Goal: Task Accomplishment & Management: Complete application form

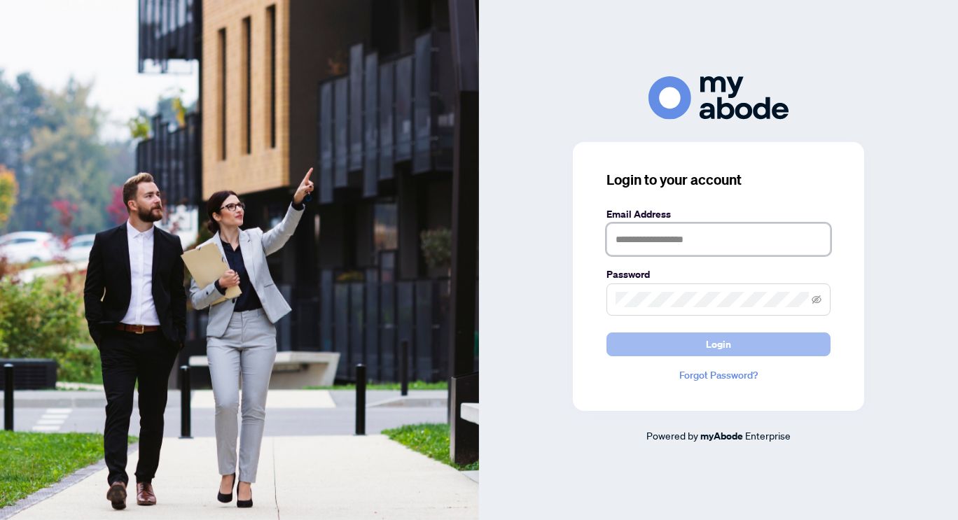
type input "**********"
click at [698, 346] on button "Login" at bounding box center [719, 345] width 224 height 24
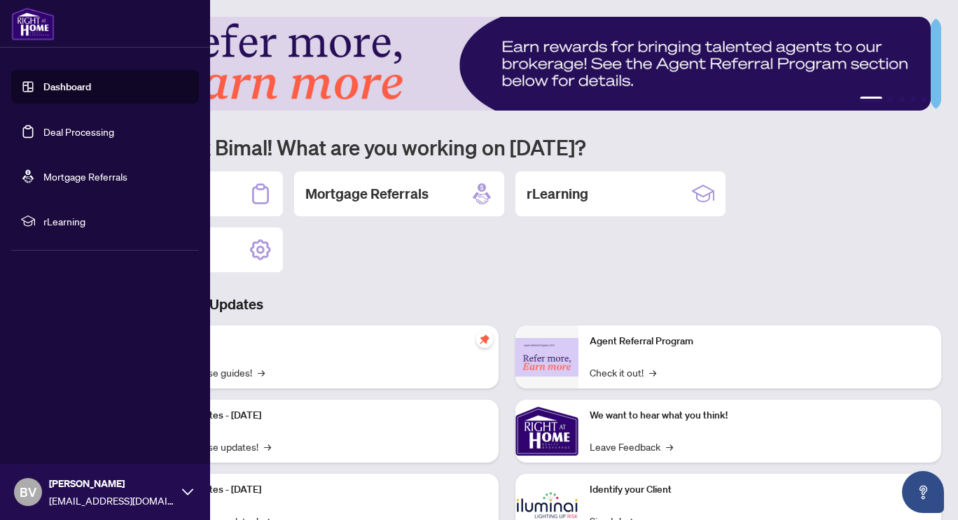
click at [65, 126] on link "Deal Processing" at bounding box center [78, 131] width 71 height 13
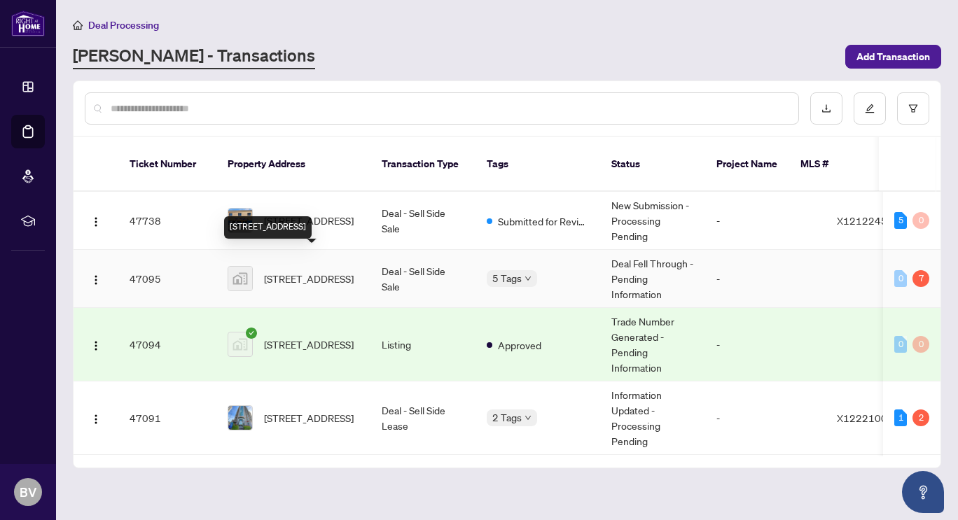
click at [317, 271] on span "381 Dalhousie Street, Ottawa, Ontario K1N 5X4, Canada" at bounding box center [309, 278] width 90 height 15
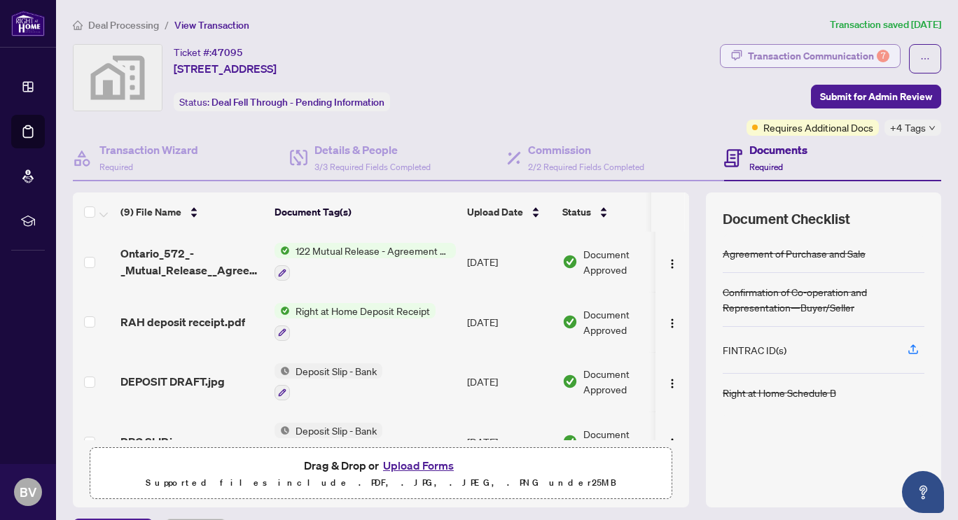
click at [834, 51] on div "Transaction Communication 7" at bounding box center [818, 56] width 141 height 22
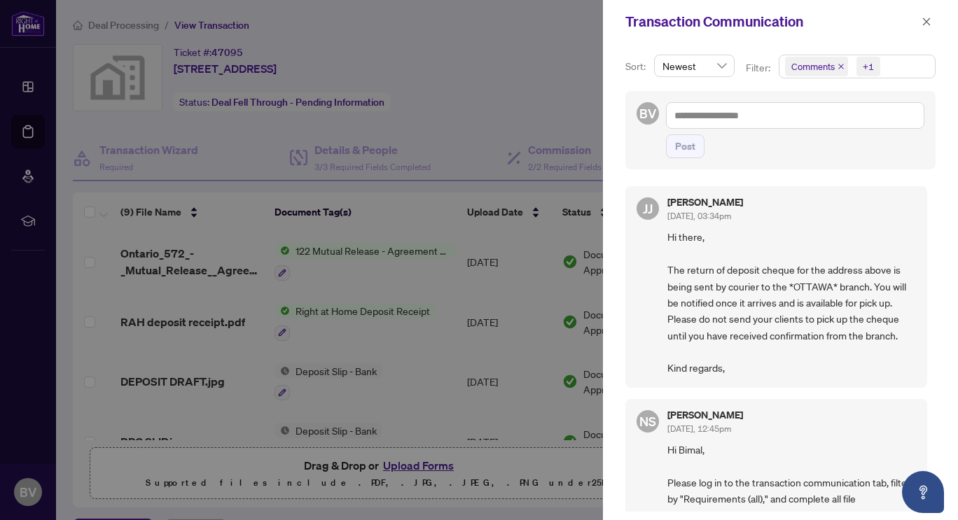
click at [485, 80] on div at bounding box center [479, 260] width 958 height 520
click at [935, 23] on button "button" at bounding box center [927, 21] width 18 height 17
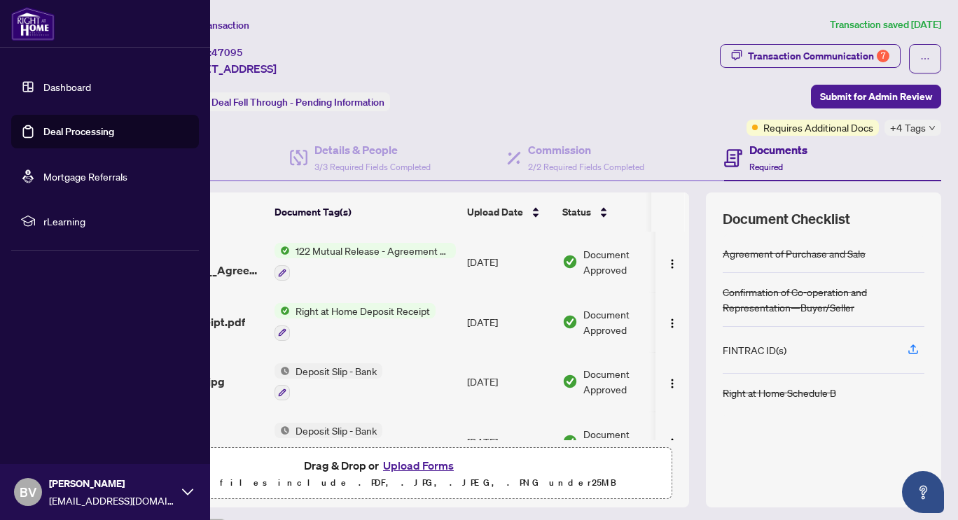
click at [44, 127] on link "Deal Processing" at bounding box center [78, 131] width 71 height 13
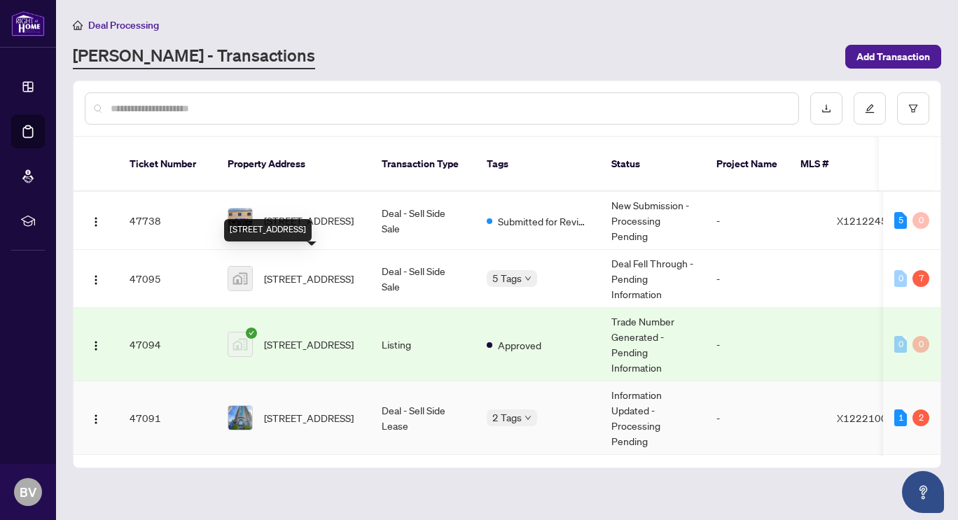
scroll to position [70, 0]
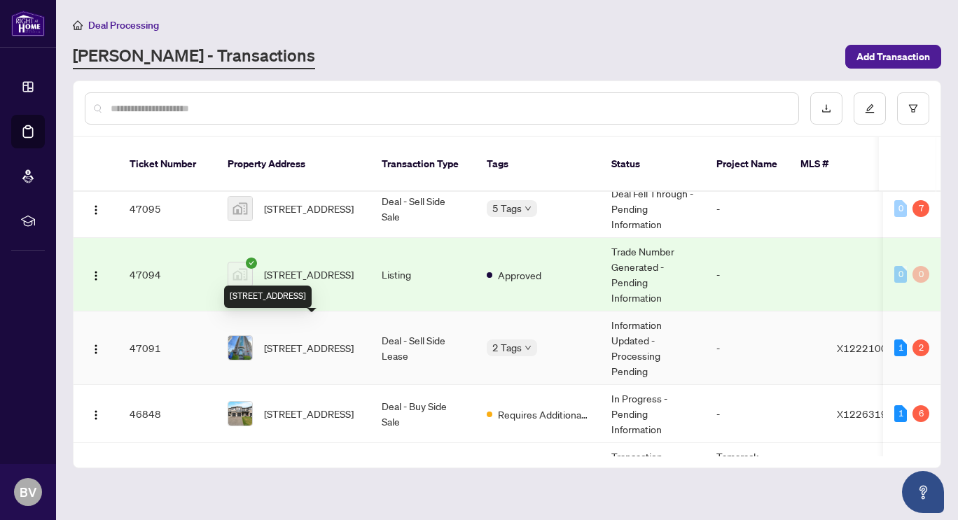
click at [338, 340] on span "309-234 Rideau St, Ottawa, Ontario K1N 0A9, Canada" at bounding box center [309, 347] width 90 height 15
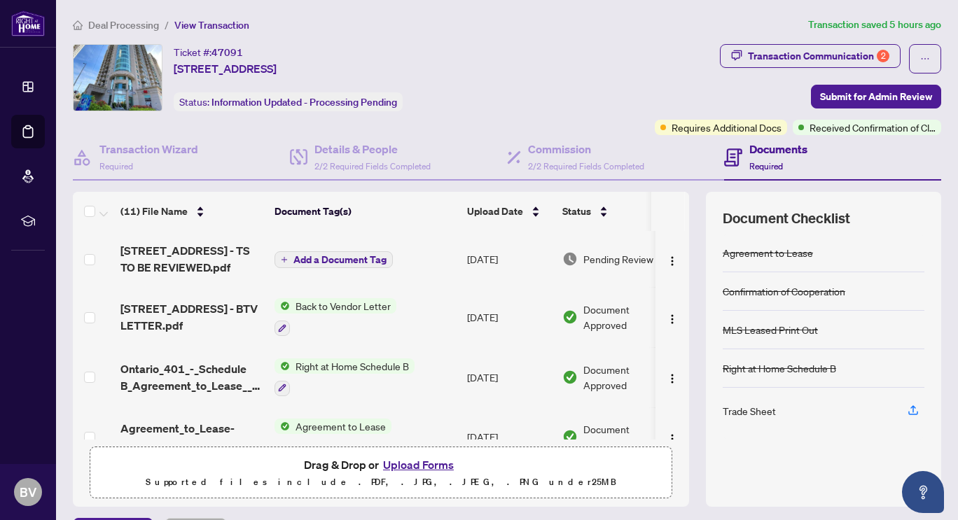
click at [203, 240] on td "309-234 Rideau St - TS TO BE REVIEWED.pdf" at bounding box center [192, 259] width 154 height 56
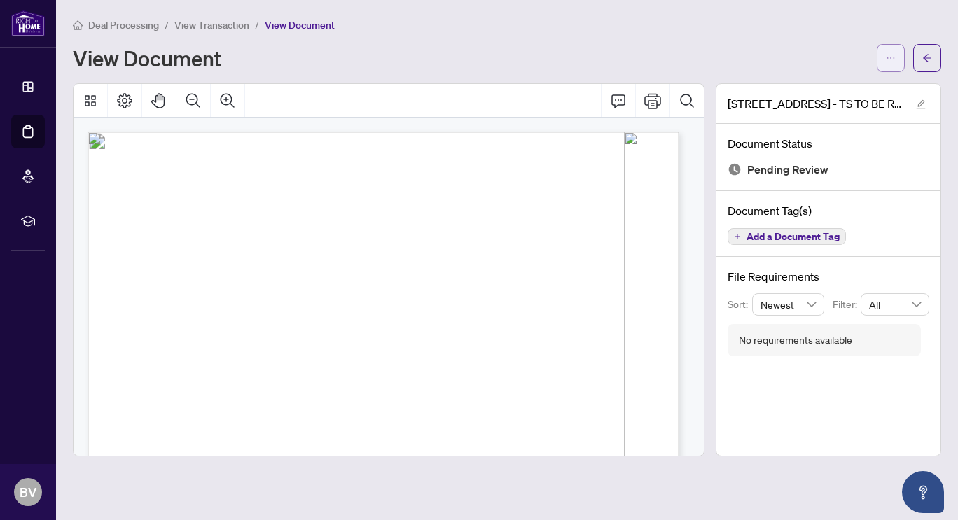
click at [895, 53] on icon "ellipsis" at bounding box center [891, 58] width 10 height 10
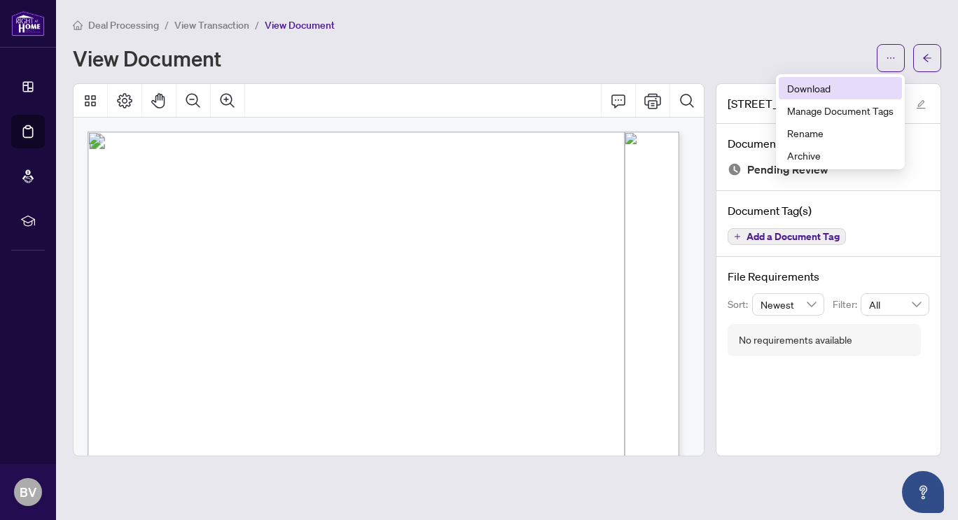
click at [808, 86] on span "Download" at bounding box center [840, 88] width 106 height 15
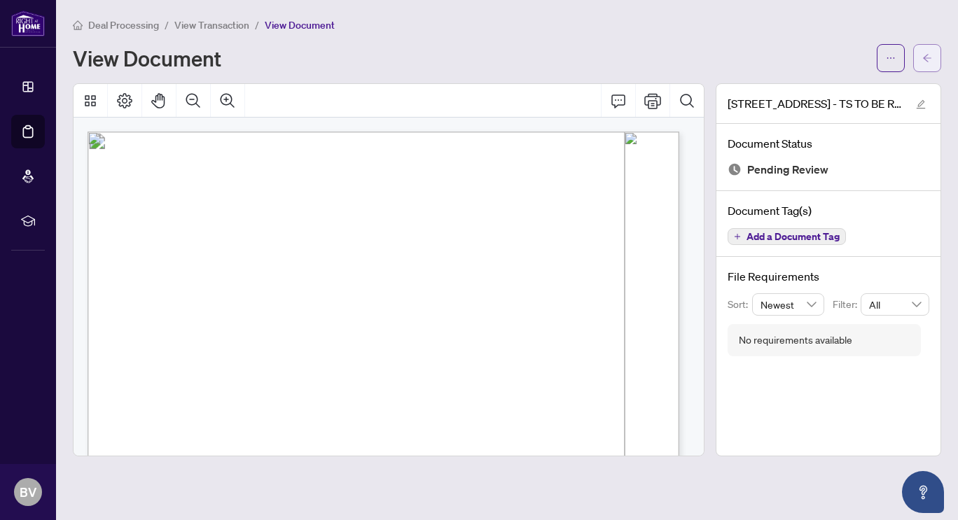
click at [935, 48] on button "button" at bounding box center [927, 58] width 28 height 28
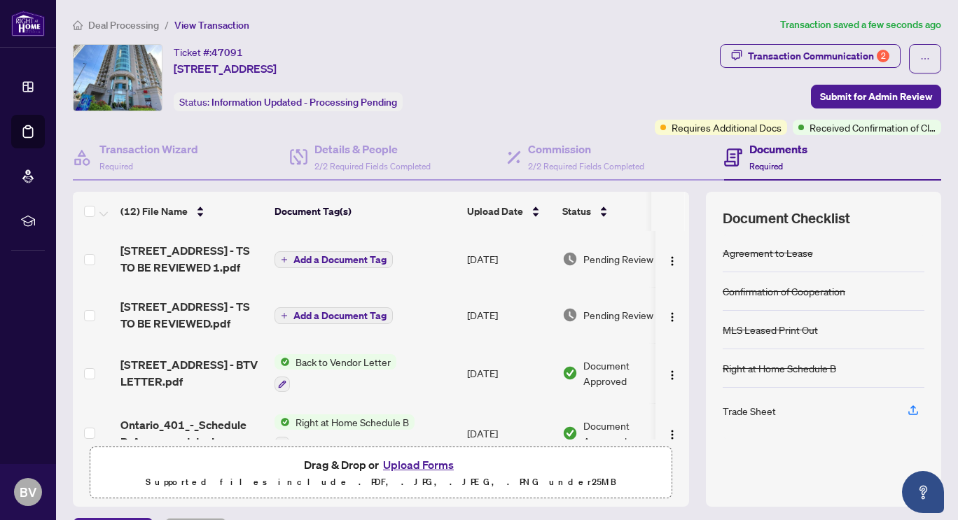
click at [360, 259] on span "Add a Document Tag" at bounding box center [340, 260] width 93 height 10
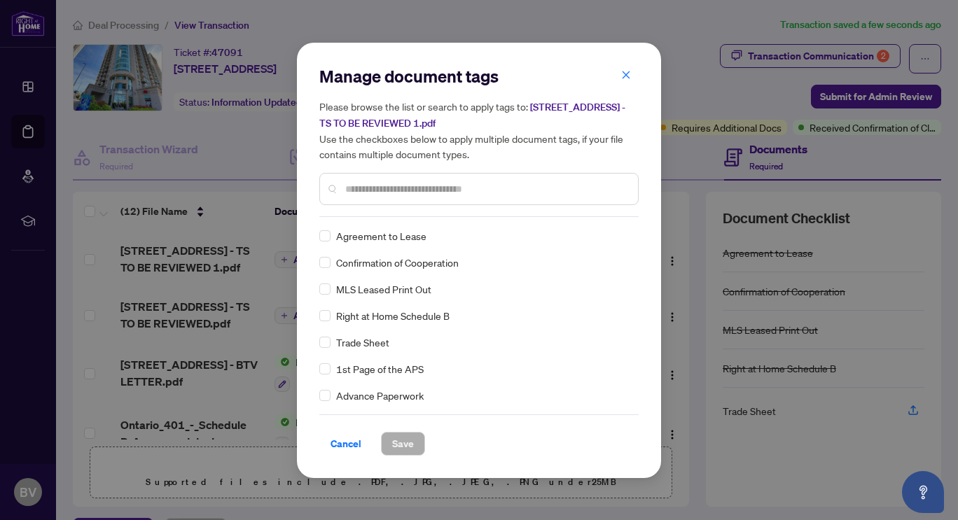
click at [379, 186] on input "text" at bounding box center [486, 188] width 282 height 15
type input "*****"
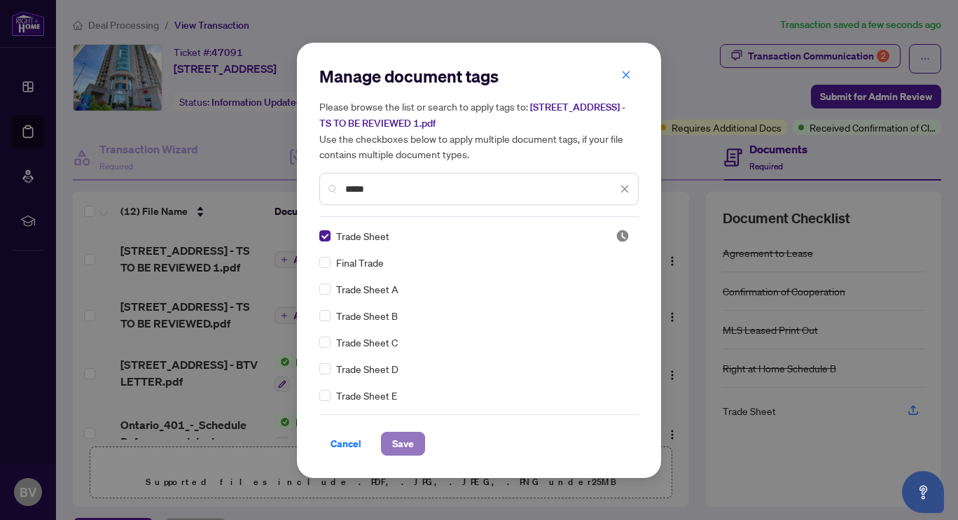
click at [406, 436] on span "Save" at bounding box center [403, 444] width 22 height 22
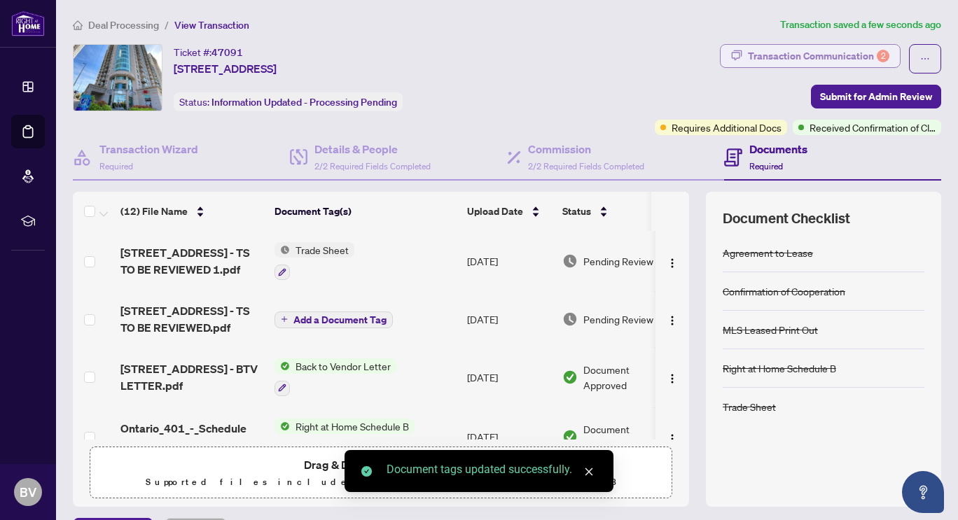
click at [787, 55] on div "Transaction Communication 2" at bounding box center [818, 56] width 141 height 22
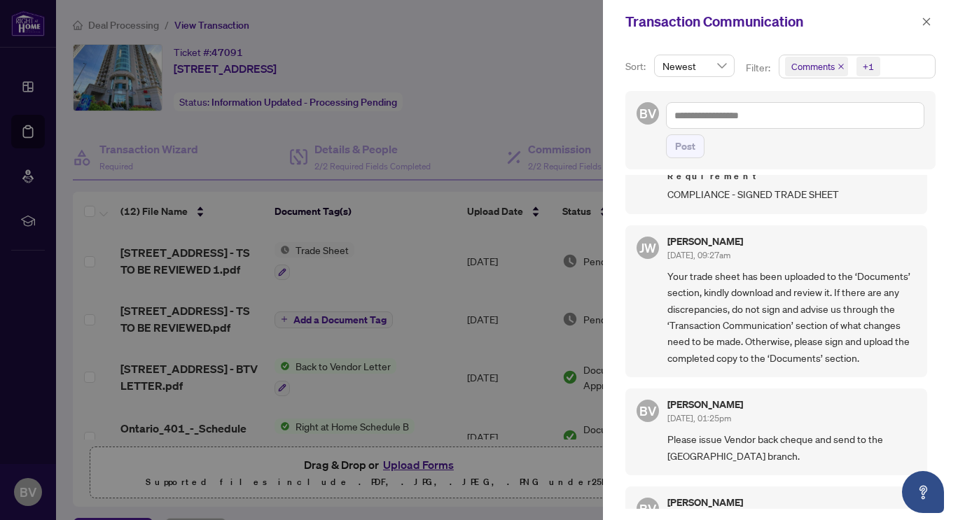
scroll to position [70, 0]
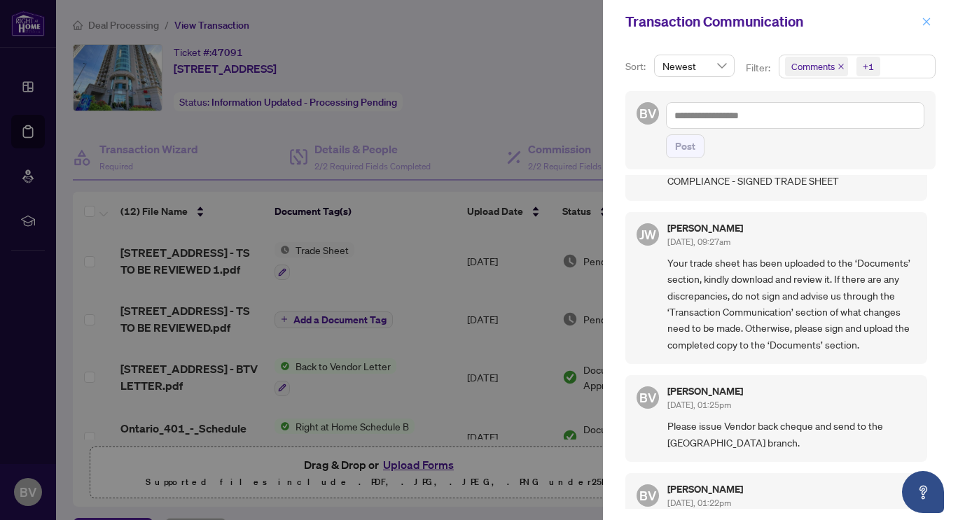
click at [926, 20] on icon "close" at bounding box center [927, 22] width 10 height 10
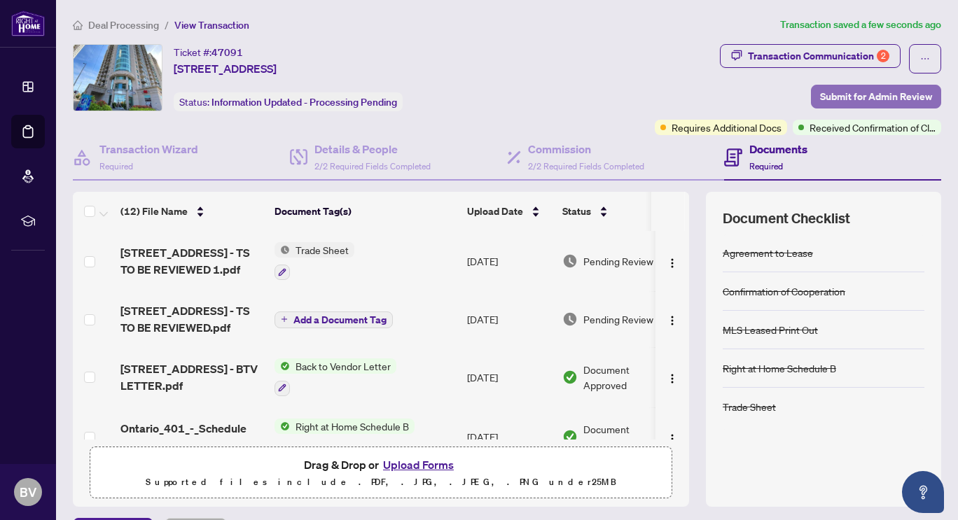
click at [848, 97] on span "Submit for Admin Review" at bounding box center [876, 96] width 112 height 22
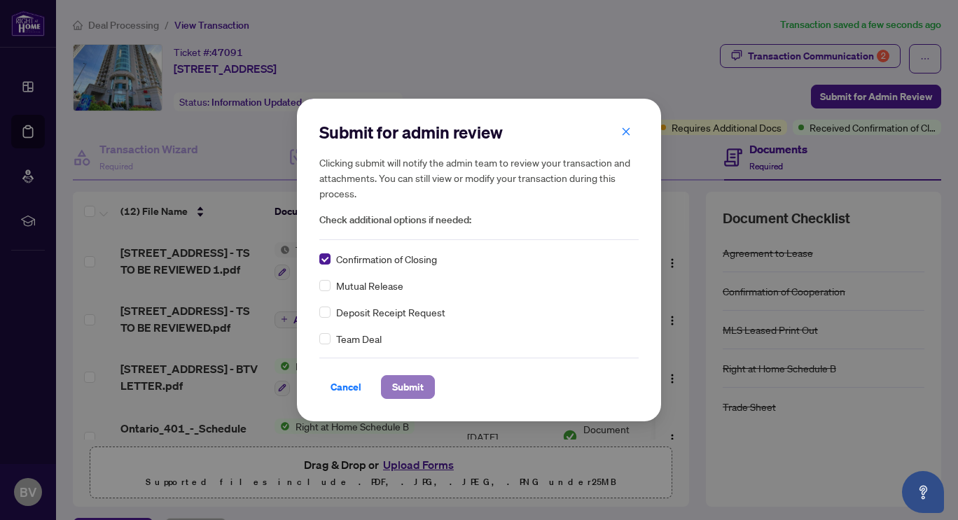
click at [402, 389] on span "Submit" at bounding box center [408, 387] width 32 height 22
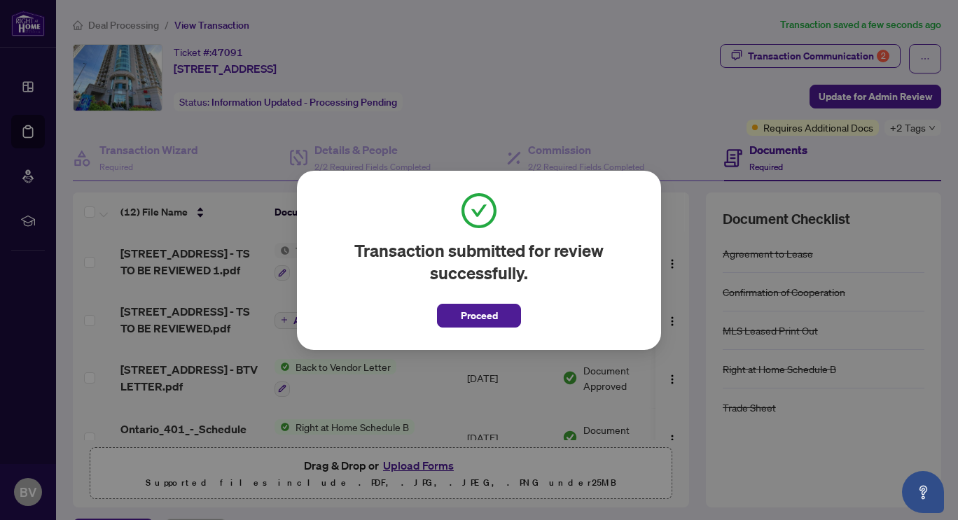
click at [486, 315] on span "Proceed" at bounding box center [479, 316] width 37 height 22
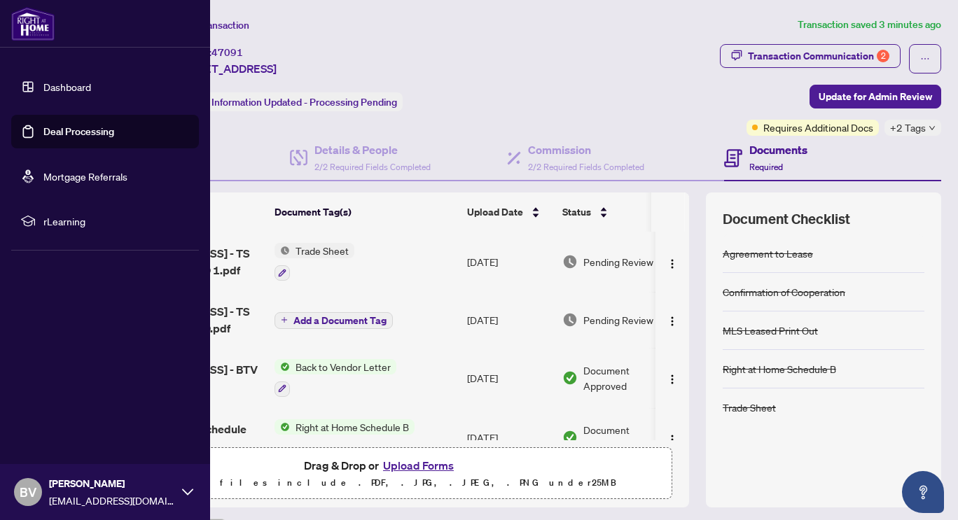
click at [86, 135] on link "Deal Processing" at bounding box center [78, 131] width 71 height 13
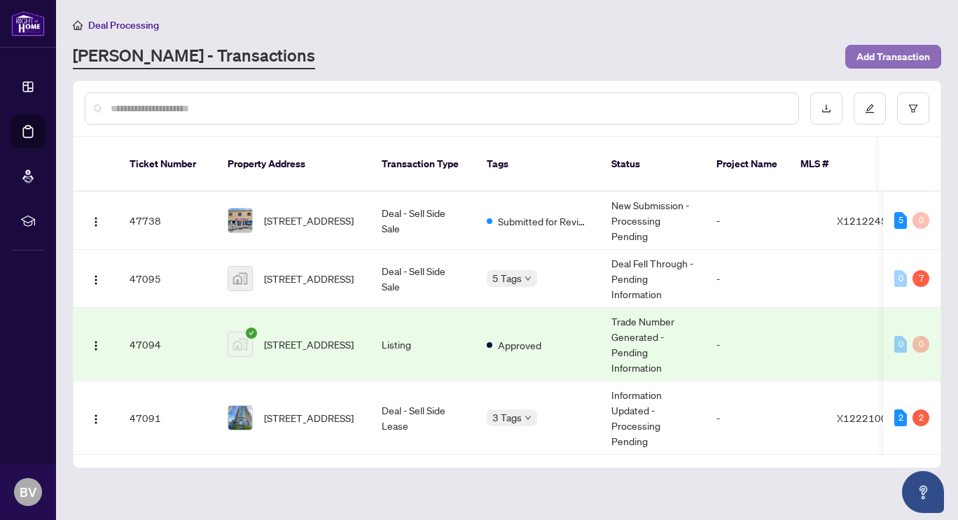
click at [878, 59] on span "Add Transaction" at bounding box center [894, 57] width 74 height 22
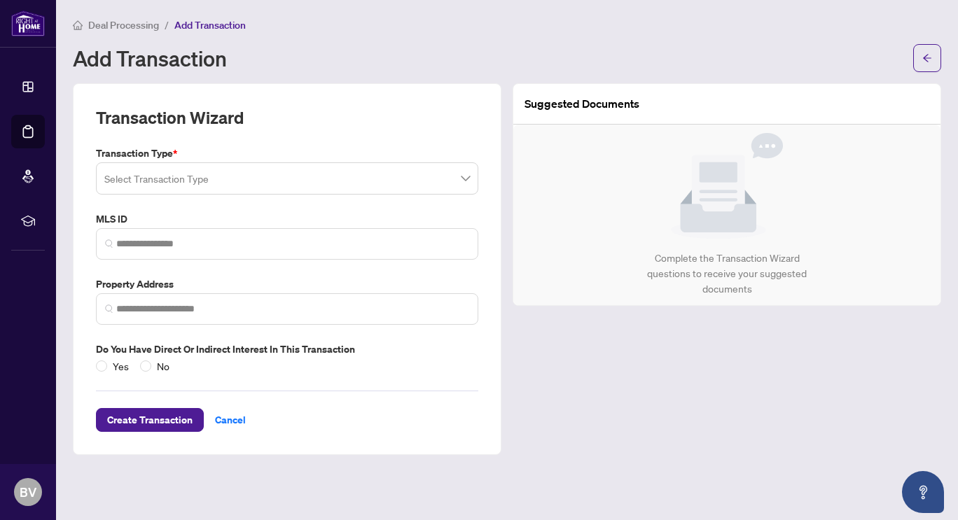
click at [315, 184] on input "search" at bounding box center [280, 180] width 353 height 31
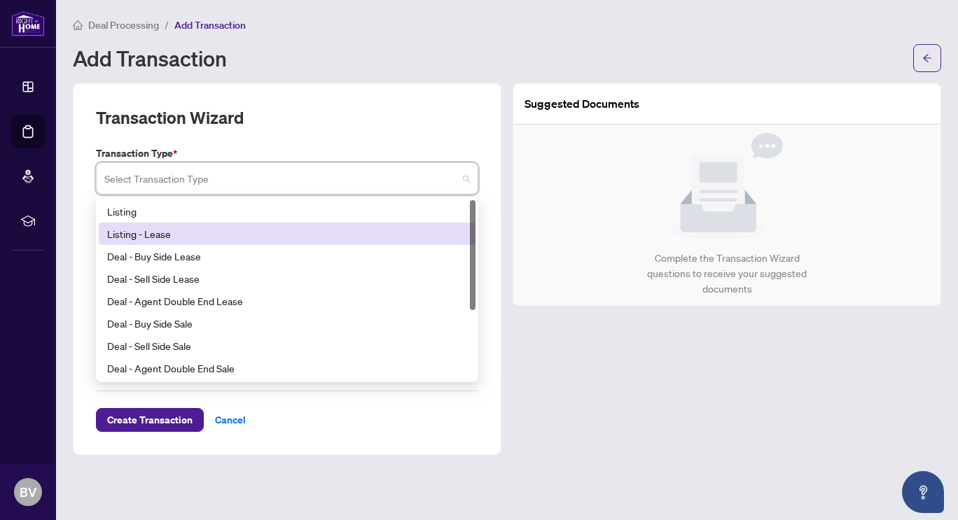
click at [195, 231] on div "Listing - Lease" at bounding box center [287, 233] width 360 height 15
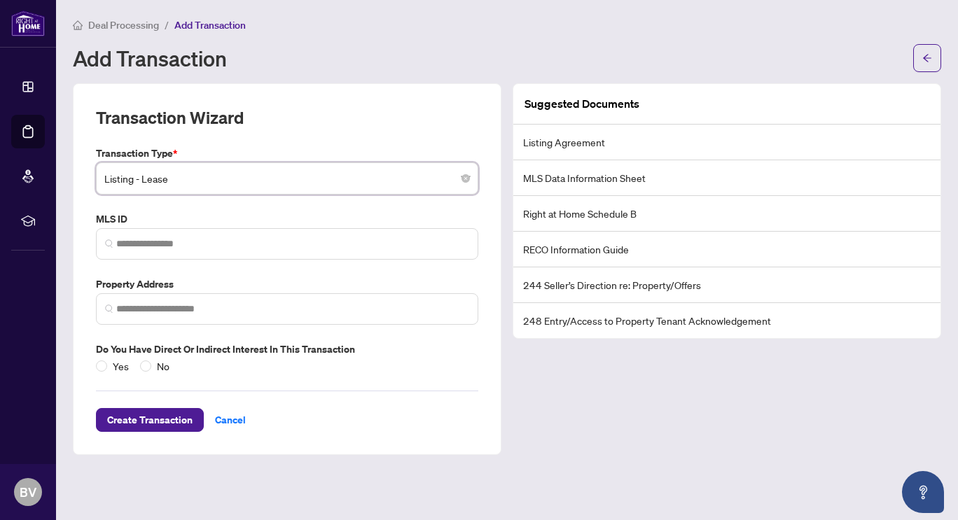
click at [225, 177] on span "Listing - Lease" at bounding box center [287, 178] width 366 height 27
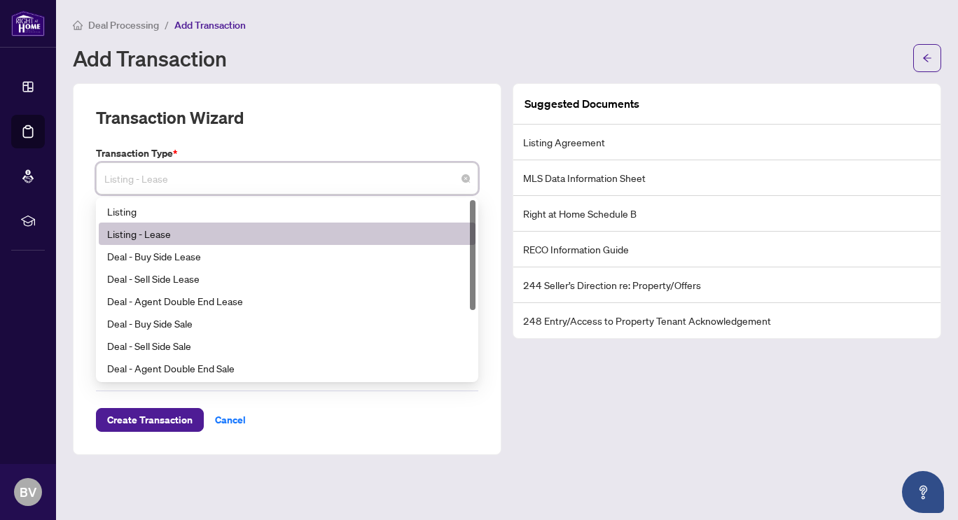
click at [315, 128] on div "Transaction Wizard" at bounding box center [287, 125] width 382 height 39
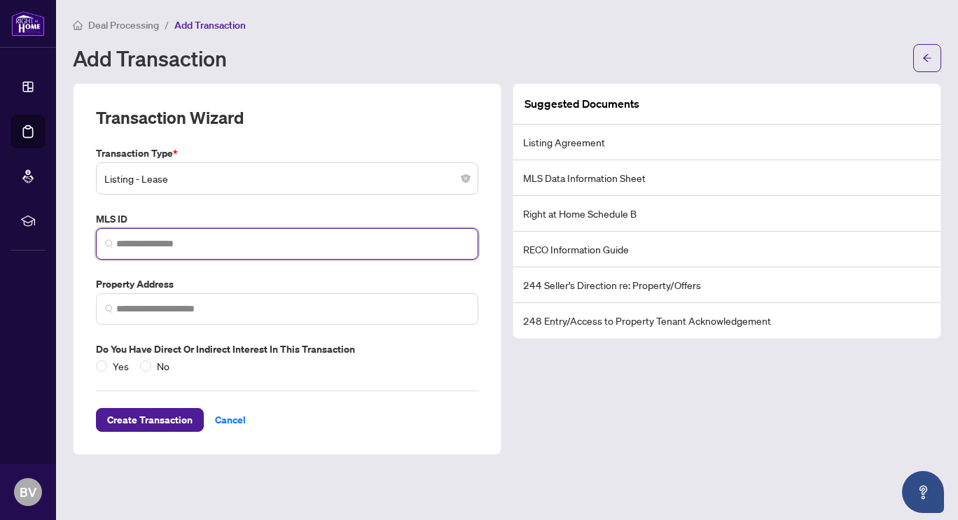
click at [216, 242] on input "search" at bounding box center [292, 244] width 353 height 15
paste input "*********"
type input "*********"
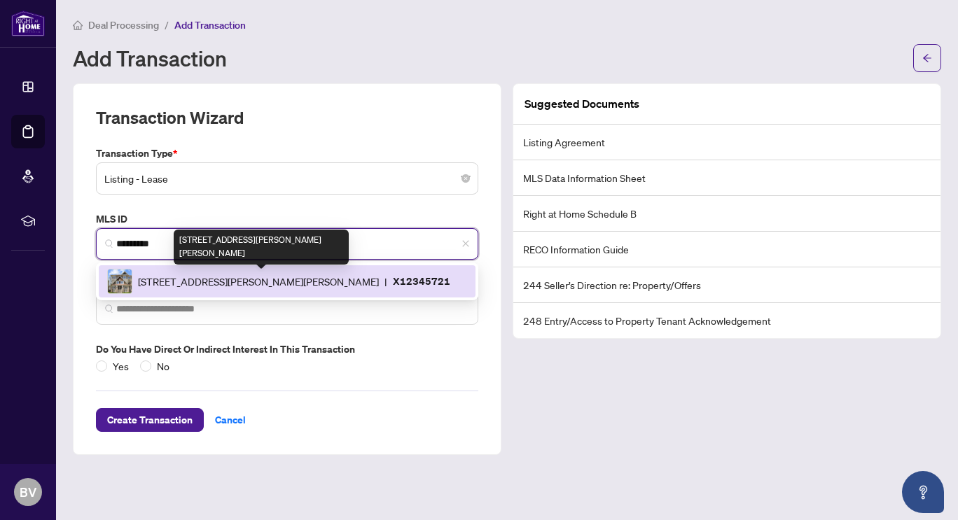
click at [172, 279] on span "397 Chapman Mills Dr, Ottawa, Ontario K2J 0M7, Canada" at bounding box center [258, 281] width 241 height 15
type input "**********"
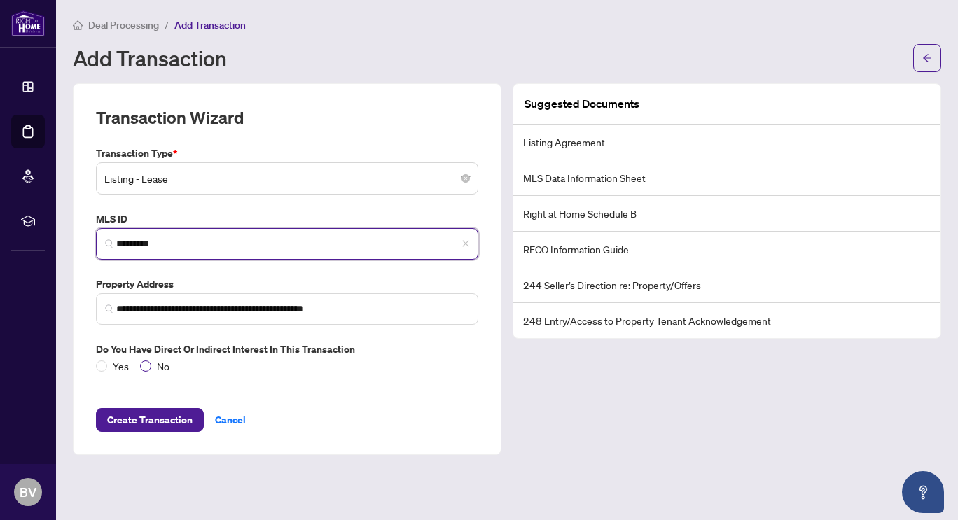
type input "*********"
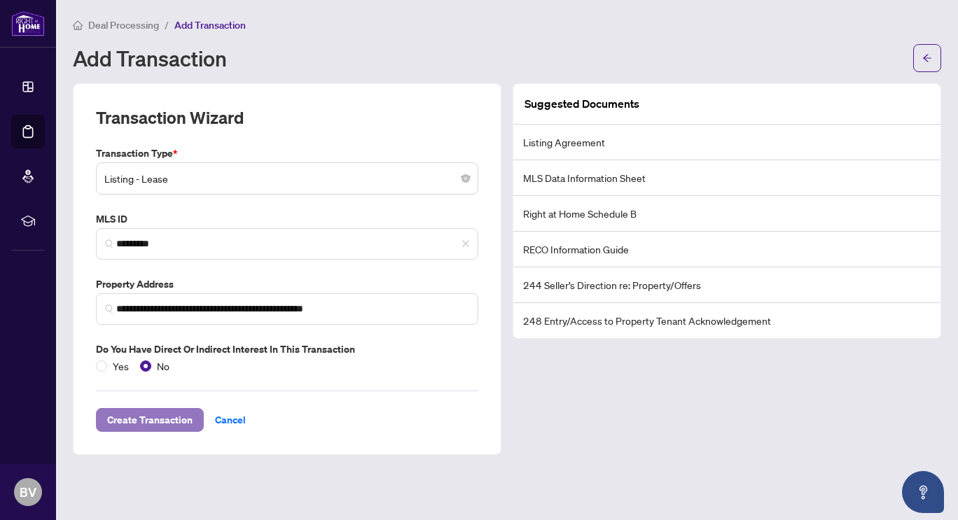
click at [149, 422] on span "Create Transaction" at bounding box center [149, 420] width 85 height 22
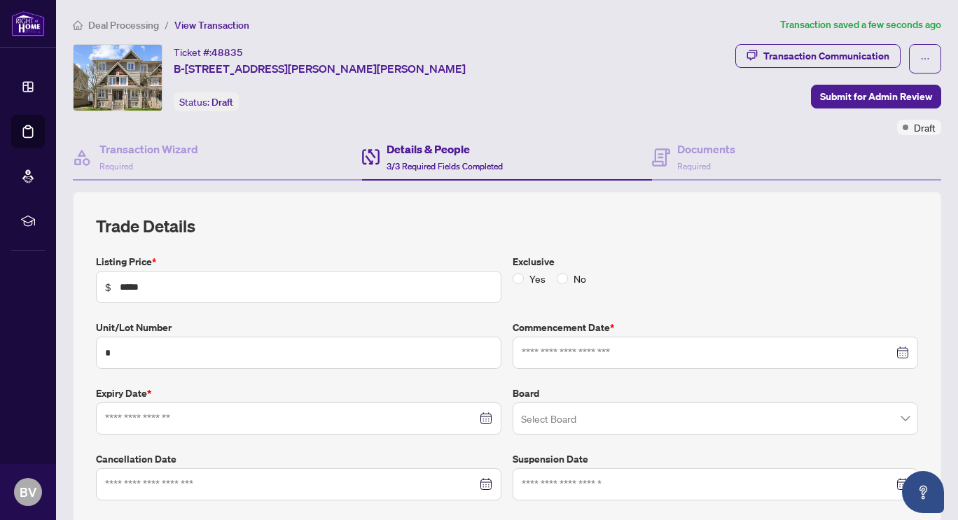
type input "**********"
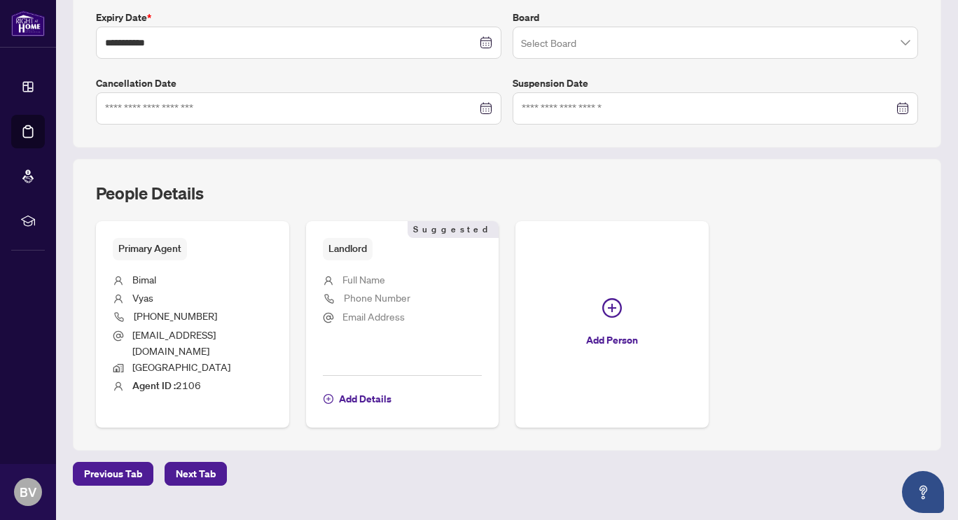
scroll to position [392, 0]
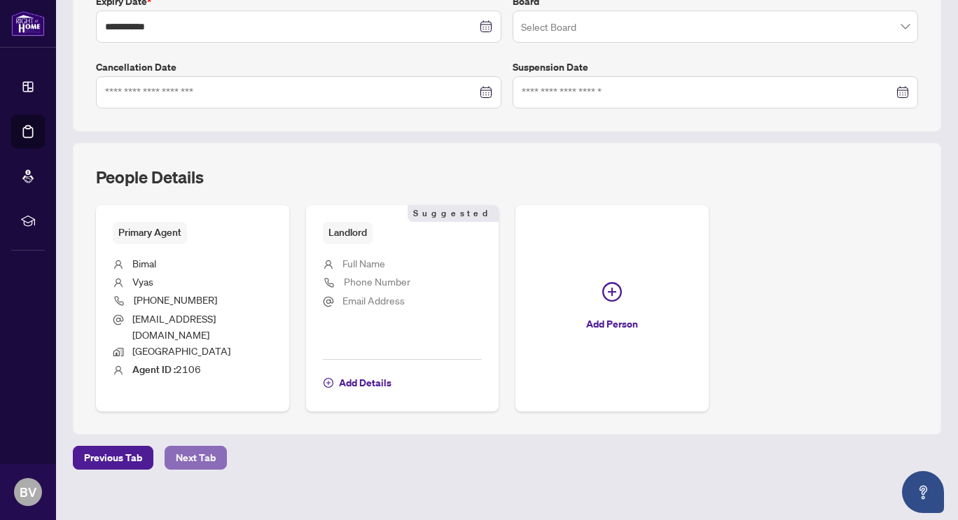
click at [213, 447] on span "Next Tab" at bounding box center [196, 458] width 40 height 22
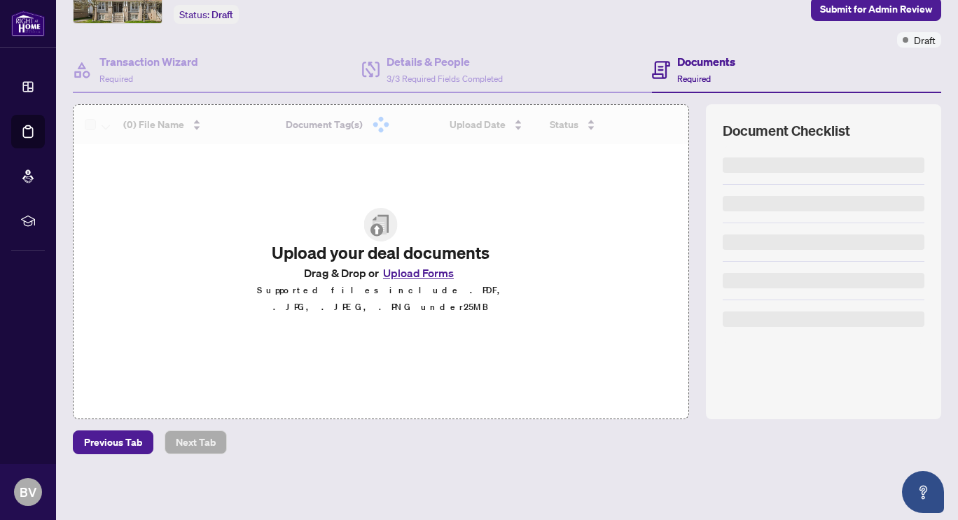
scroll to position [86, 0]
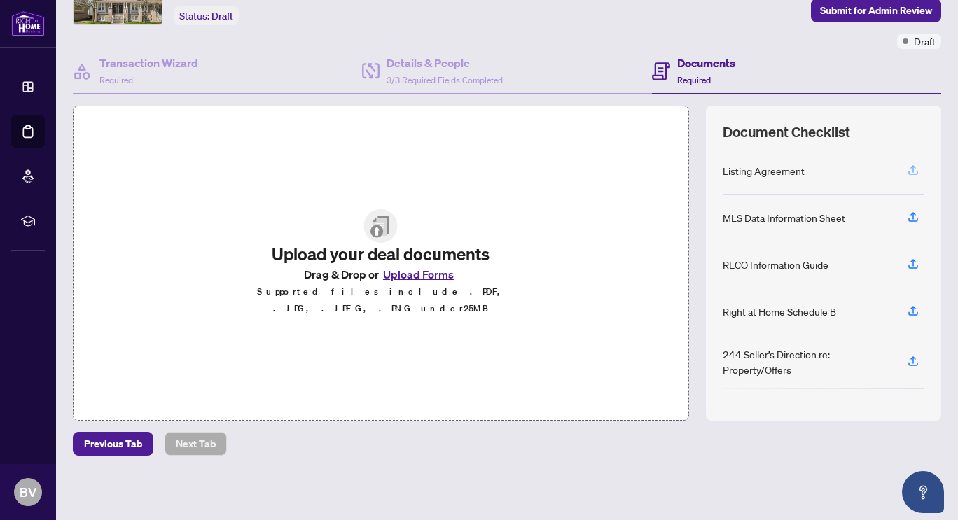
click at [907, 166] on icon "button" at bounding box center [913, 170] width 13 height 13
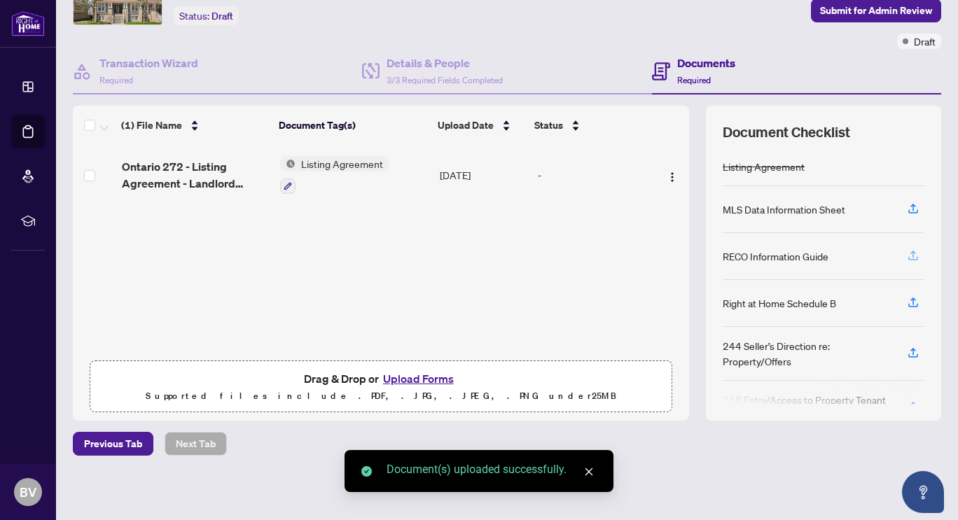
click at [907, 262] on span "button" at bounding box center [913, 256] width 13 height 22
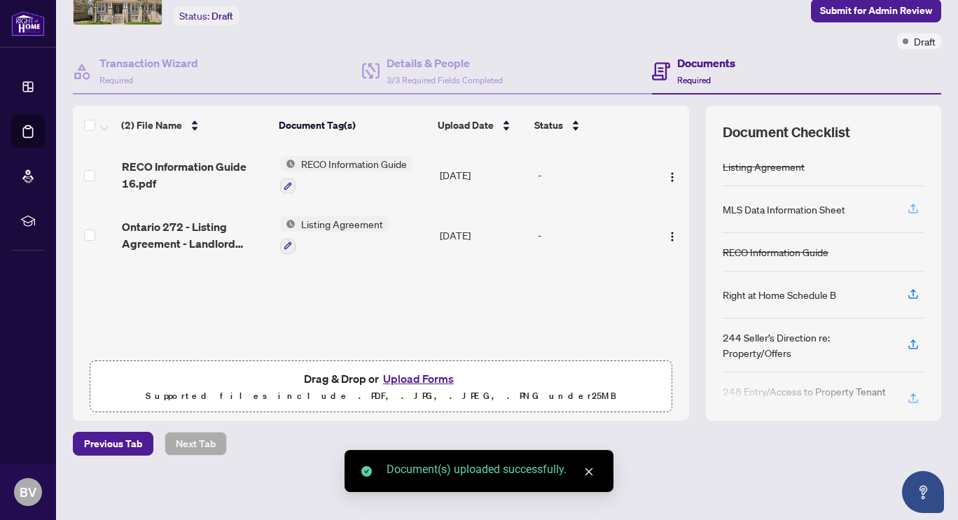
click at [907, 207] on icon "button" at bounding box center [913, 208] width 13 height 13
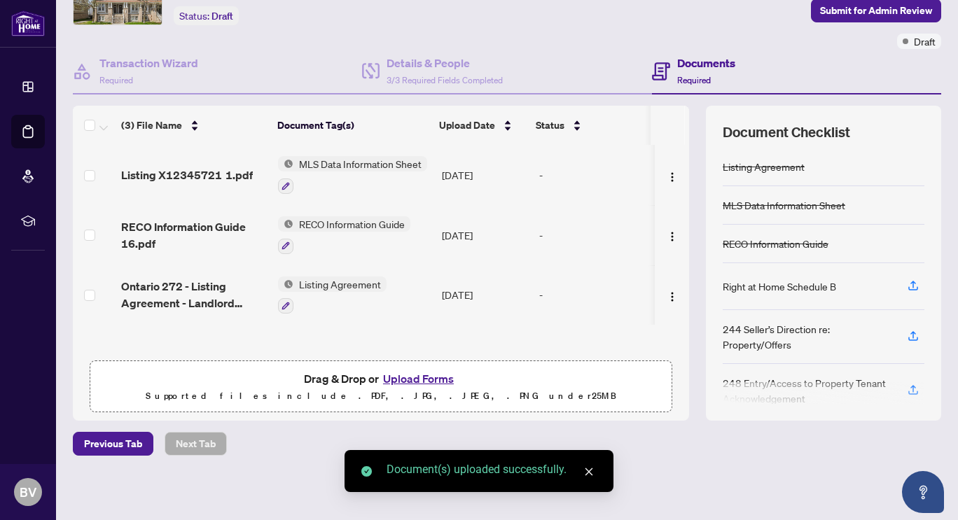
scroll to position [0, 0]
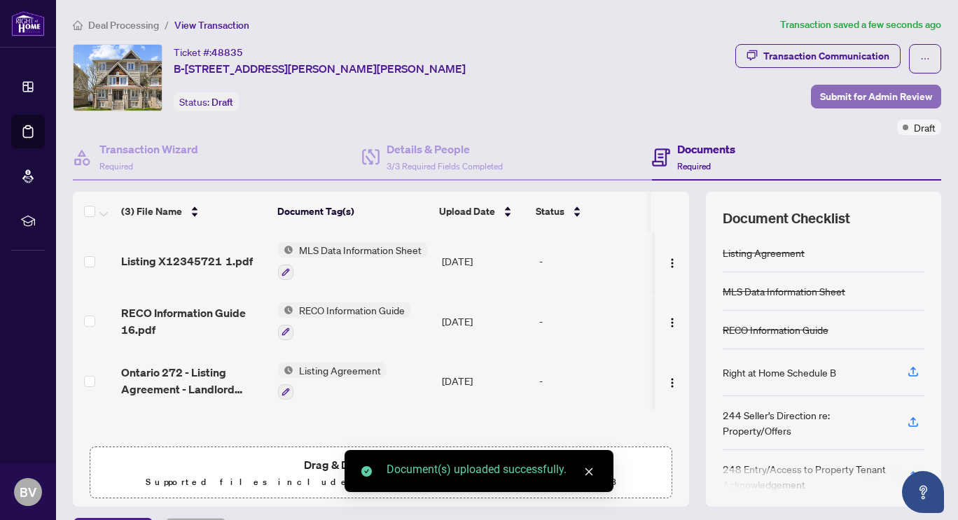
click at [841, 93] on span "Submit for Admin Review" at bounding box center [876, 96] width 112 height 22
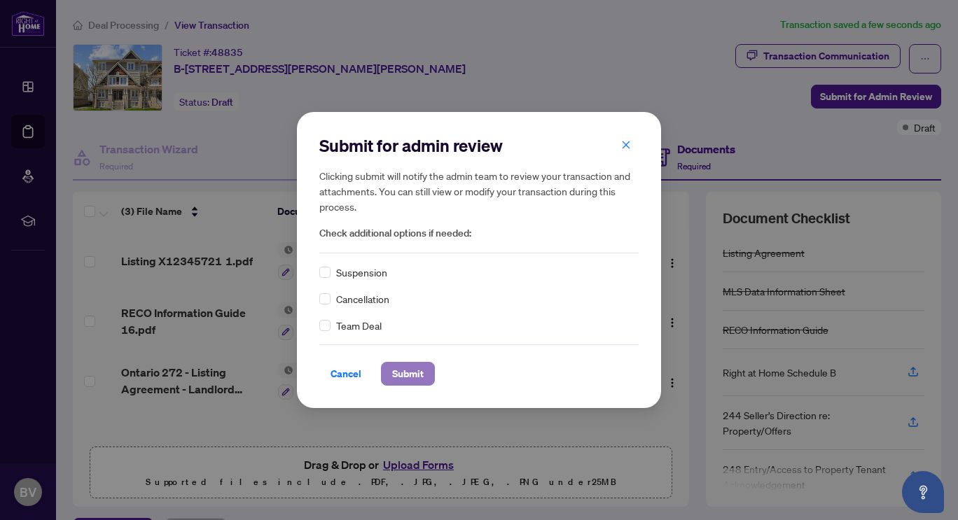
click at [417, 379] on span "Submit" at bounding box center [408, 374] width 32 height 22
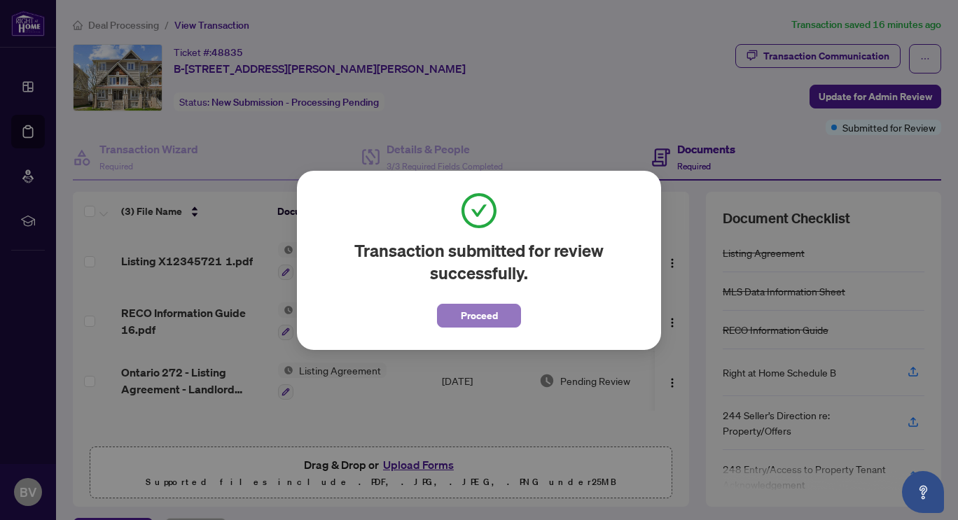
click at [485, 326] on span "Proceed" at bounding box center [479, 316] width 37 height 22
